Goal: Consume media (video, audio): Consume media (video, audio)

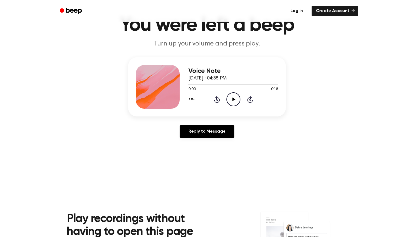
scroll to position [29, 0]
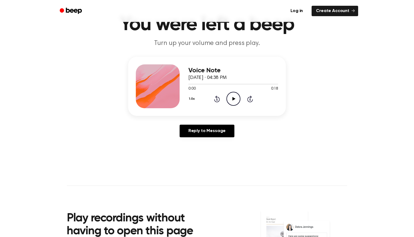
click at [230, 103] on icon "Play Audio" at bounding box center [233, 99] width 14 height 14
click at [236, 100] on icon "Play Audio" at bounding box center [233, 99] width 14 height 14
click at [230, 82] on div at bounding box center [233, 84] width 90 height 4
click at [232, 97] on icon "Play Audio" at bounding box center [233, 99] width 14 height 14
click at [235, 101] on icon "Pause Audio" at bounding box center [233, 99] width 14 height 14
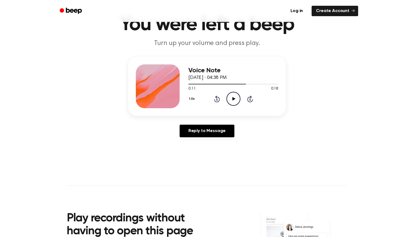
click at [233, 100] on icon "Play Audio" at bounding box center [233, 99] width 14 height 14
click at [233, 98] on icon "Pause Audio" at bounding box center [233, 99] width 14 height 14
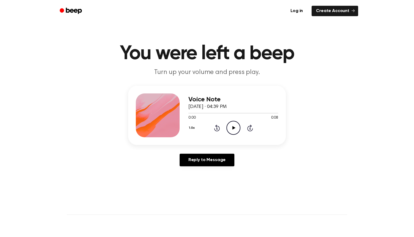
click at [237, 129] on icon "Play Audio" at bounding box center [233, 128] width 14 height 14
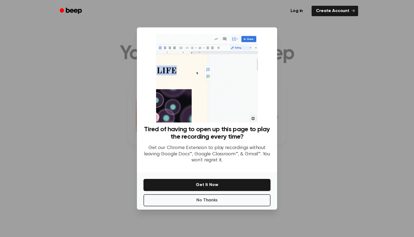
click at [231, 186] on button "Get It Now" at bounding box center [206, 185] width 127 height 12
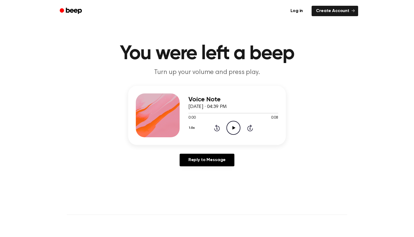
click at [230, 130] on icon "Play Audio" at bounding box center [233, 128] width 14 height 14
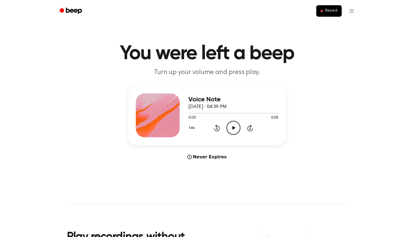
click at [233, 126] on icon "Play Audio" at bounding box center [233, 128] width 14 height 14
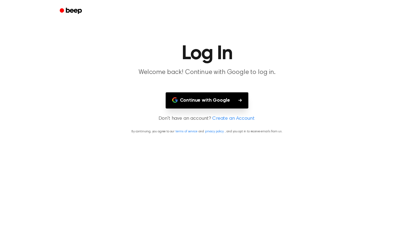
click at [239, 106] on button "Continue with Google" at bounding box center [207, 100] width 83 height 16
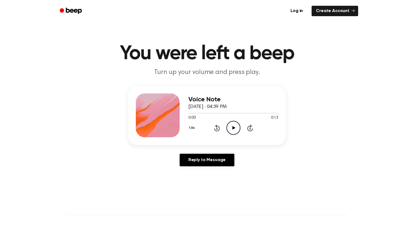
click at [234, 121] on circle at bounding box center [233, 127] width 13 height 13
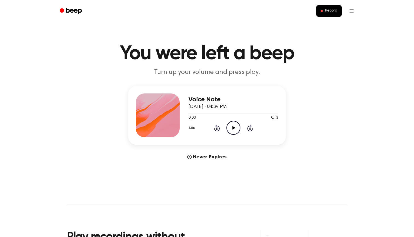
click at [234, 121] on circle at bounding box center [233, 127] width 13 height 13
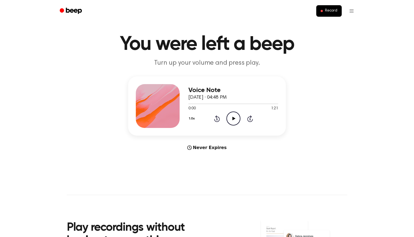
click at [234, 114] on icon "Play Audio" at bounding box center [233, 118] width 14 height 14
click at [233, 114] on icon "Pause Audio" at bounding box center [233, 118] width 14 height 14
